Goal: Task Accomplishment & Management: Manage account settings

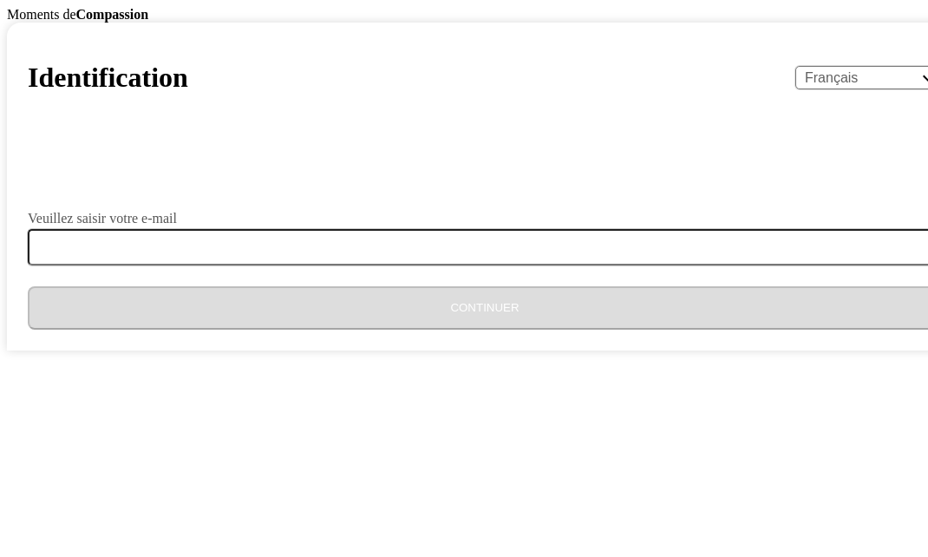
select select "fr"
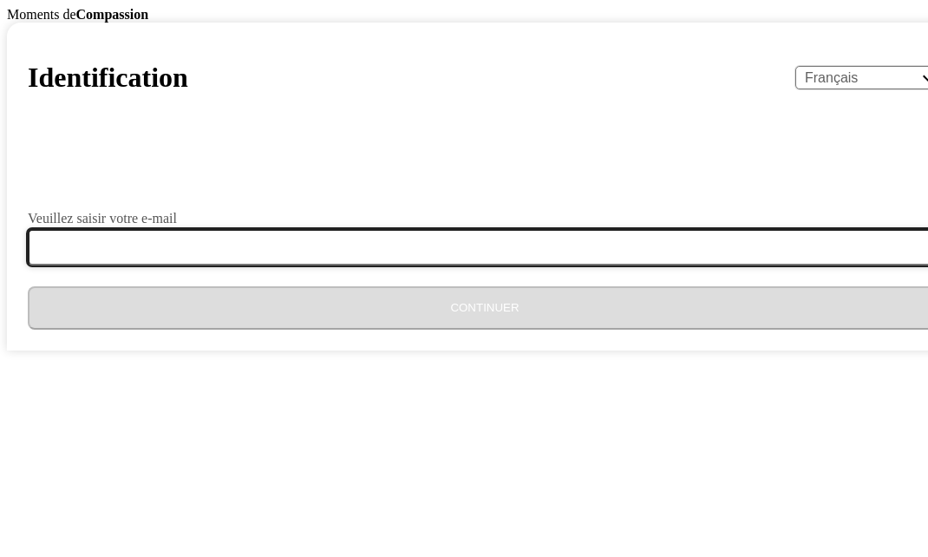
click at [338, 265] on input "Veuillez saisir votre e-mail" at bounding box center [495, 247] width 935 height 36
type input "[EMAIL_ADDRESS][DOMAIN_NAME]"
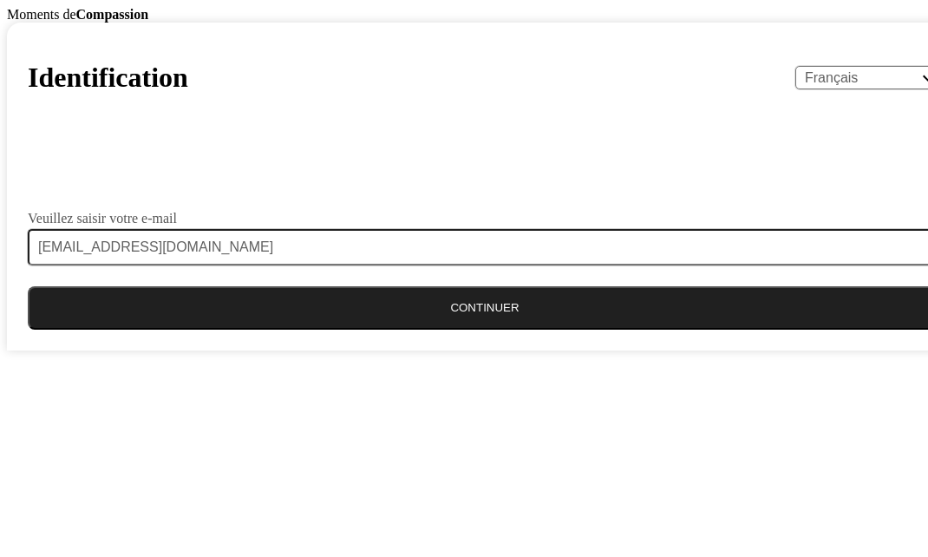
click at [447, 330] on button "Continuer" at bounding box center [485, 307] width 914 height 43
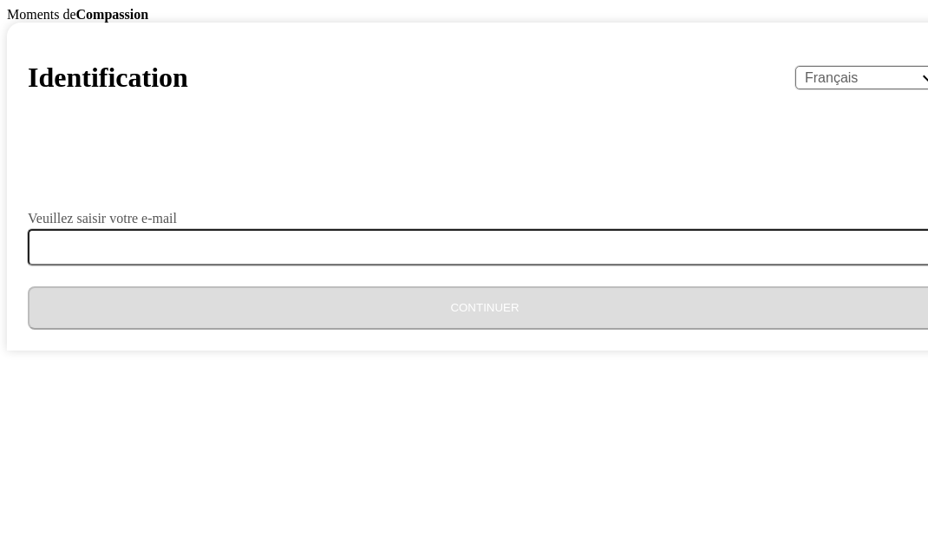
select select "fr"
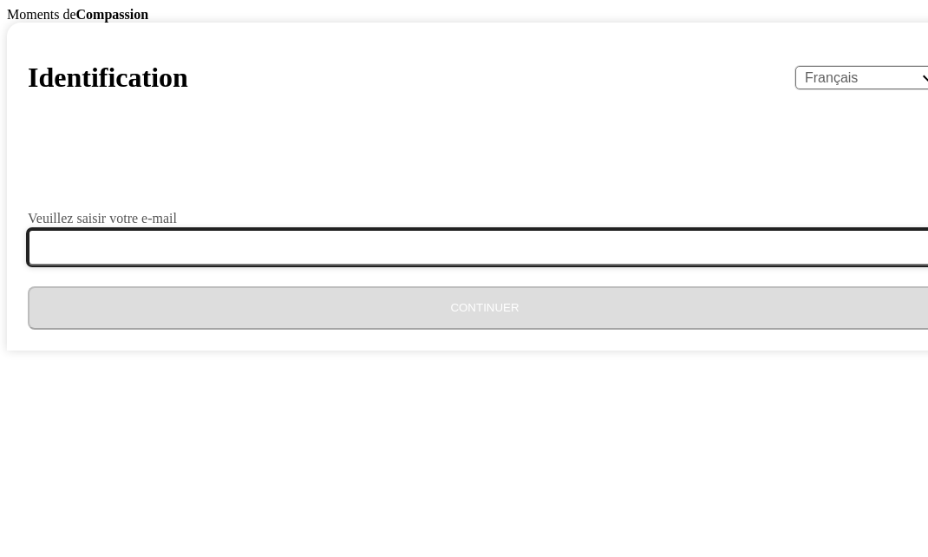
click at [291, 265] on input "Veuillez saisir votre e-mail" at bounding box center [495, 247] width 935 height 36
type input "[EMAIL_ADDRESS][DOMAIN_NAME]"
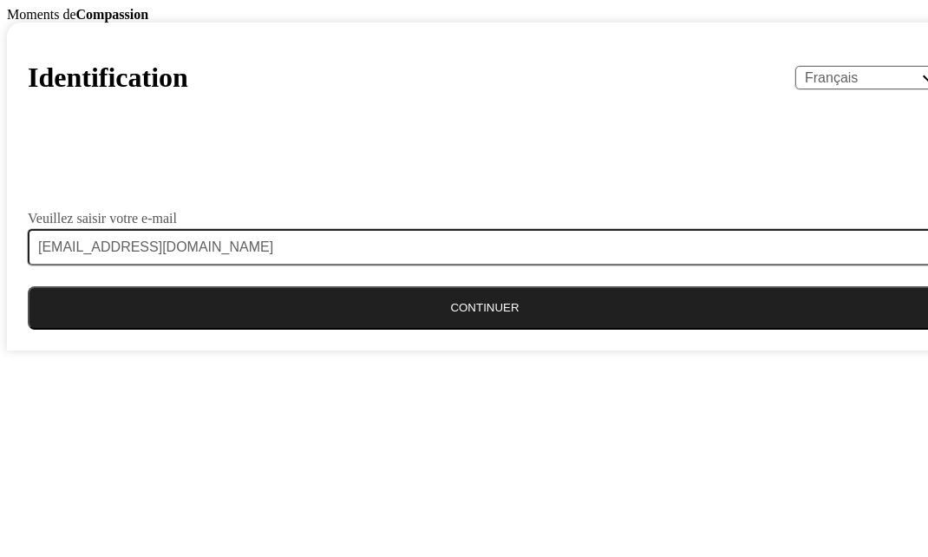
click at [455, 330] on button "Continuer" at bounding box center [485, 307] width 914 height 43
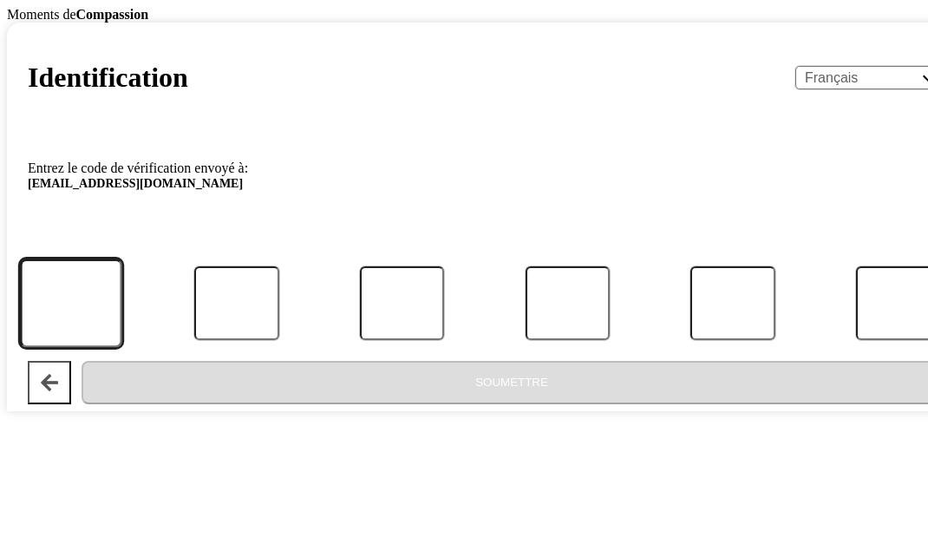
click at [121, 347] on input "Code" at bounding box center [70, 302] width 101 height 88
type input "3"
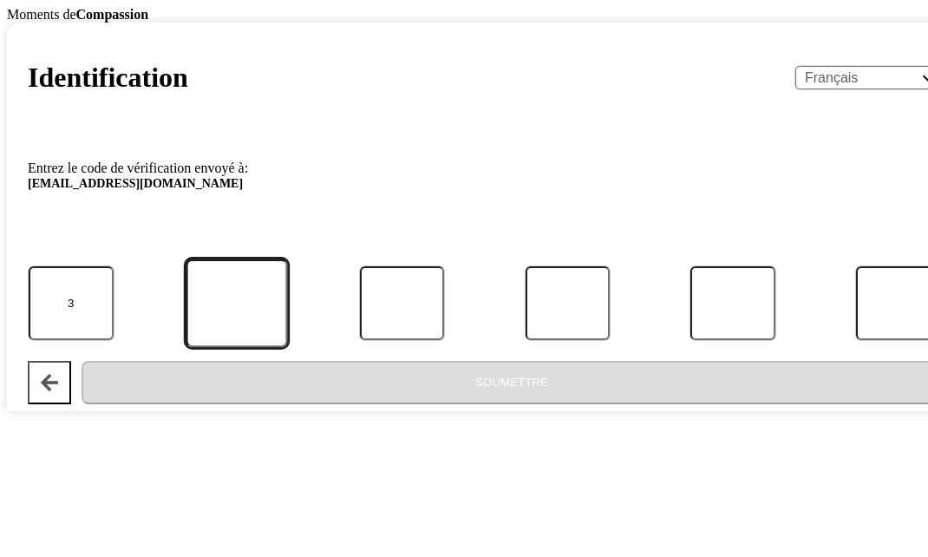
type input "9"
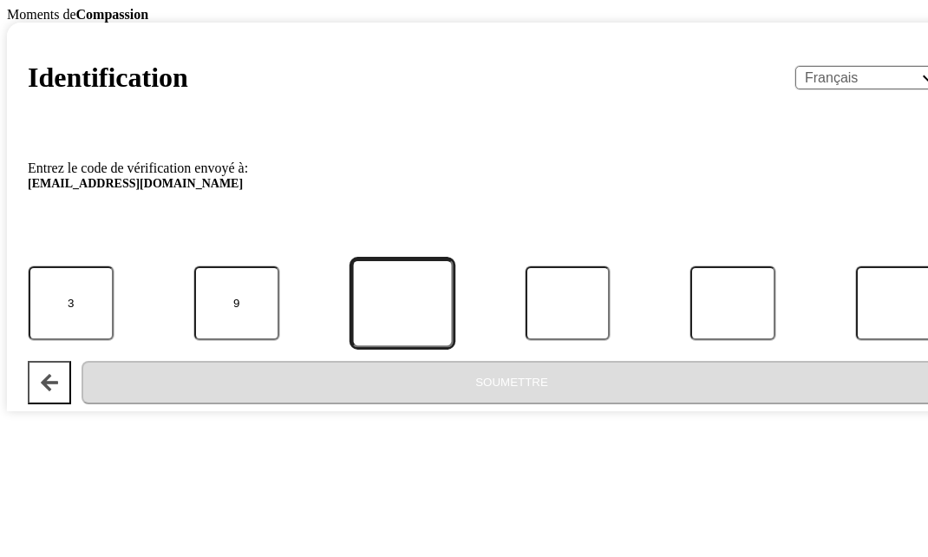
type input "1"
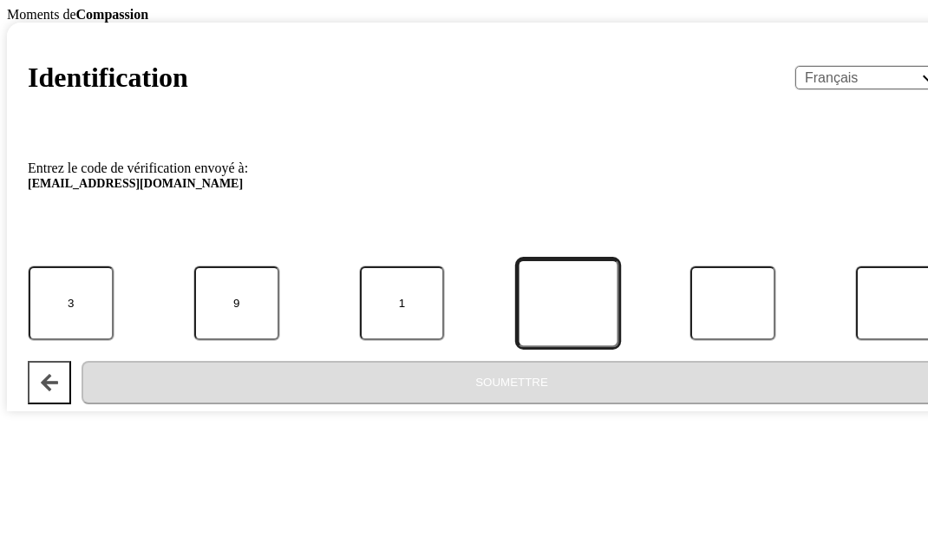
type input "8"
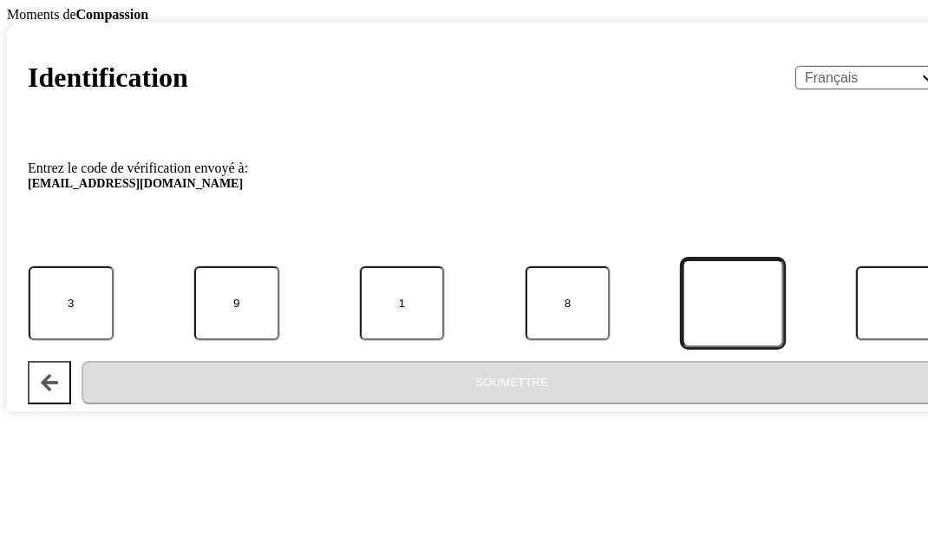
type input "3"
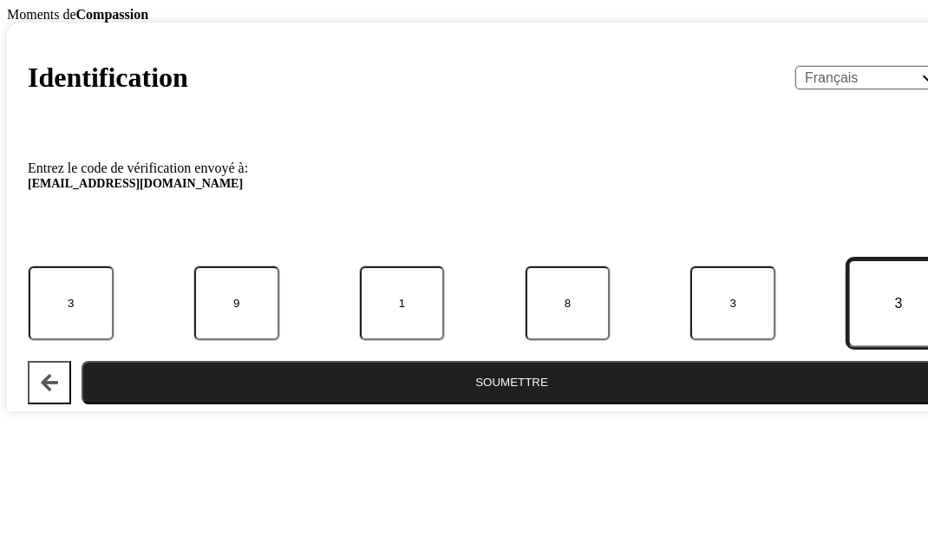
type input "3"
click at [468, 404] on button "Soumettre" at bounding box center [512, 382] width 861 height 43
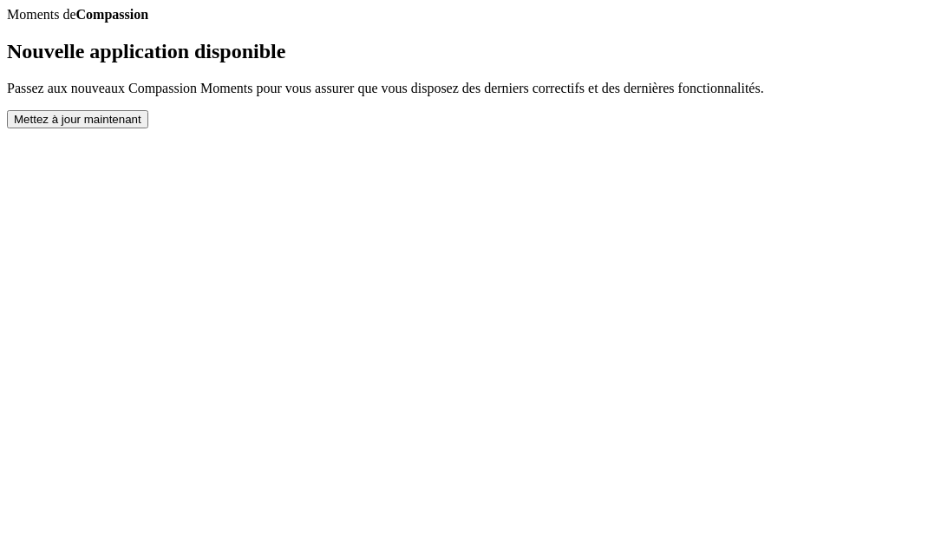
click at [148, 128] on button "Mettez à jour maintenant" at bounding box center [77, 119] width 141 height 18
